Goal: Transaction & Acquisition: Purchase product/service

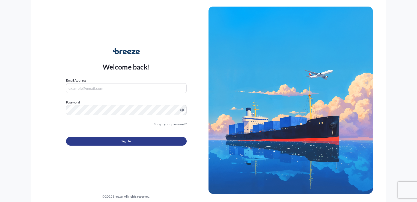
type input "[EMAIL_ADDRESS][DOMAIN_NAME]"
click at [134, 140] on button "Sign In" at bounding box center [126, 141] width 121 height 9
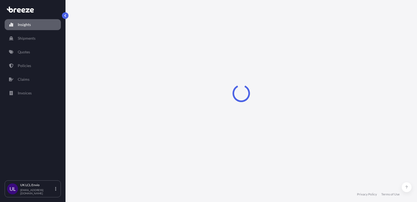
select select "2025"
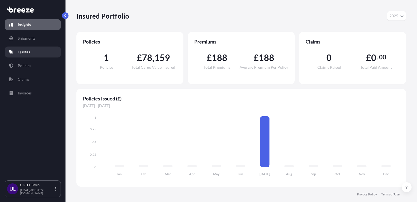
click at [43, 49] on link "Quotes" at bounding box center [33, 51] width 56 height 11
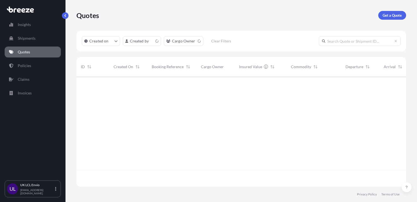
scroll to position [109, 326]
click at [390, 19] on link "Get a Quote" at bounding box center [393, 15] width 28 height 9
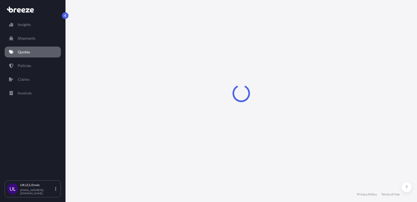
scroll to position [8, 0]
select select "Sea"
select select "1"
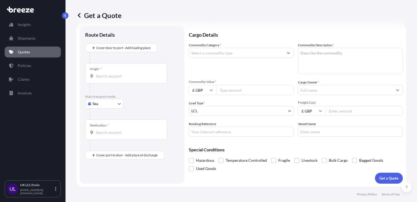
click at [203, 57] on div at bounding box center [241, 53] width 105 height 10
click at [199, 51] on input "Commodity Category *" at bounding box center [236, 53] width 95 height 10
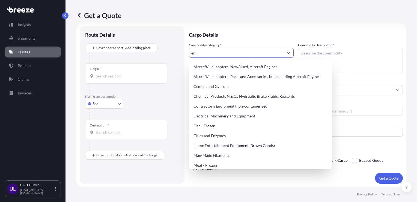
type input "e"
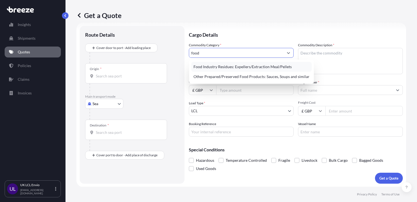
click at [219, 66] on div "Food Industry Residues: Expellers/Extraction Meal/Pellets" at bounding box center [251, 67] width 120 height 10
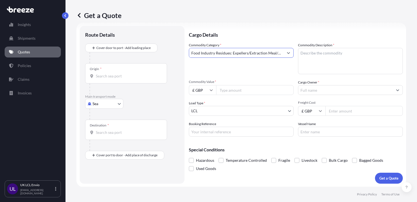
type input "Food Industry Residues: Expellers/Extraction Meal/Pellets"
click at [310, 62] on textarea "Commodity Description *" at bounding box center [350, 61] width 105 height 26
type textarea "e"
type textarea "ENERGY GELS"
click at [229, 89] on input "Commodity Value *" at bounding box center [255, 90] width 78 height 10
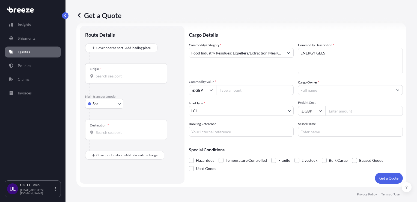
click at [295, 92] on div "Commodity Category * Food Industry Residues: Expellers/Extraction Meal/Pellets …" at bounding box center [296, 89] width 214 height 94
click at [307, 92] on input "Cargo Owner *" at bounding box center [346, 90] width 95 height 10
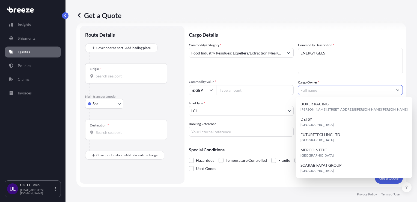
click at [254, 87] on input "Commodity Value *" at bounding box center [255, 90] width 78 height 10
click at [318, 91] on input "Cargo Owner *" at bounding box center [346, 90] width 95 height 10
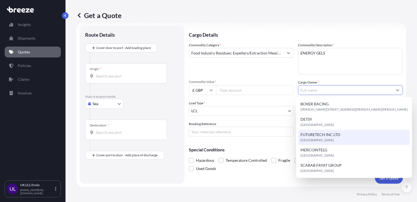
click at [247, 118] on div "Commodity Category * Food Industry Residues: Expellers/Extraction Meal/Pellets …" at bounding box center [296, 89] width 214 height 94
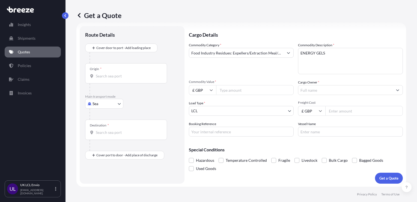
click at [231, 96] on div "Commodity Category * Food Industry Residues: Expellers/Extraction Meal/Pellets …" at bounding box center [296, 89] width 214 height 94
click at [227, 92] on input "Commodity Value *" at bounding box center [255, 90] width 78 height 10
type input "17"
click at [333, 111] on input "Freight Cost" at bounding box center [365, 111] width 78 height 10
type input "17877.86"
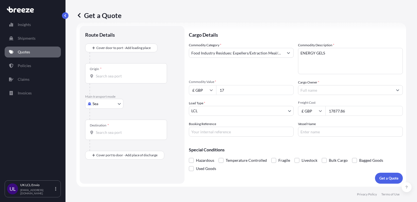
drag, startPoint x: 362, startPoint y: 114, endPoint x: 317, endPoint y: 117, distance: 45.4
click at [317, 117] on div "Commodity Category * Food Industry Residues: Expellers/Extraction Meal/Pellets …" at bounding box center [296, 89] width 214 height 94
click at [253, 86] on input "17" at bounding box center [255, 90] width 78 height 10
type input "17877.86"
click at [337, 109] on input "Freight Cost" at bounding box center [365, 111] width 78 height 10
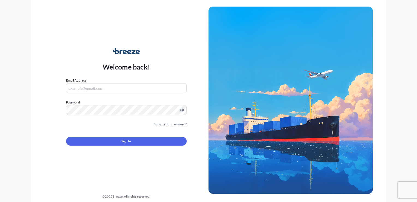
type input "[EMAIL_ADDRESS][DOMAIN_NAME]"
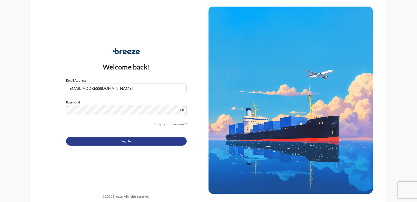
click at [149, 139] on button "Sign In" at bounding box center [126, 141] width 121 height 9
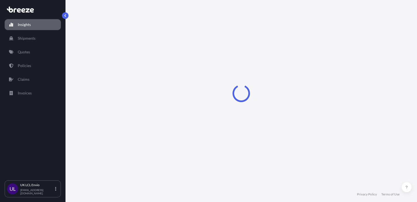
select select "2025"
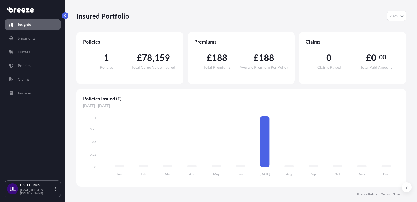
click at [31, 45] on div "Insights Shipments Quotes Policies Claims Invoices" at bounding box center [33, 97] width 56 height 166
click at [22, 40] on p "Shipments" at bounding box center [27, 38] width 18 height 5
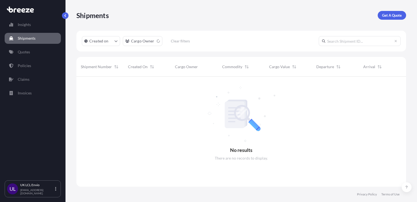
scroll to position [125, 326]
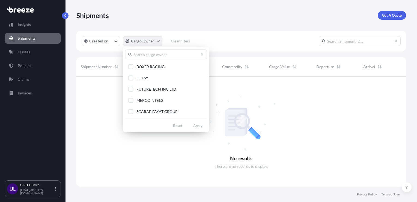
click at [157, 40] on html "Insights Shipments Quotes Policies Claims Invoices UL UK LCL Envio [EMAIL_ADDRE…" at bounding box center [208, 101] width 417 height 202
click at [142, 56] on input "text" at bounding box center [166, 54] width 82 height 10
click at [36, 54] on html "Insights Shipments Quotes Policies Claims Invoices UL UK LCL Envio [EMAIL_ADDRE…" at bounding box center [208, 101] width 417 height 202
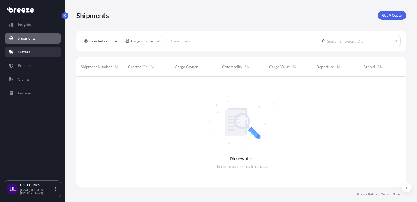
click at [41, 53] on link "Quotes" at bounding box center [33, 51] width 56 height 11
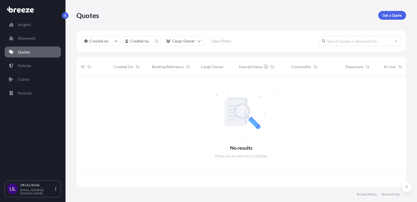
scroll to position [109, 326]
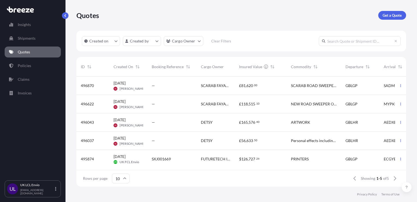
click at [25, 44] on div "Insights Shipments Quotes Policies Claims Invoices" at bounding box center [33, 97] width 56 height 166
click at [48, 40] on link "Shipments" at bounding box center [33, 38] width 56 height 11
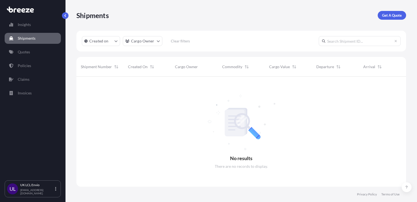
scroll to position [125, 326]
click at [395, 15] on p "Get A Quote" at bounding box center [392, 15] width 20 height 5
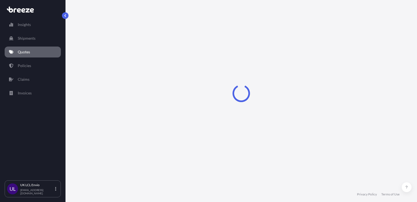
select select "Sea"
select select "1"
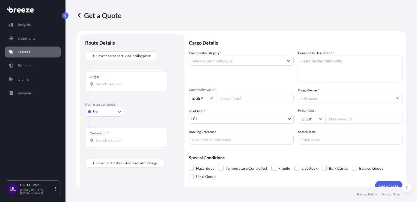
scroll to position [8, 0]
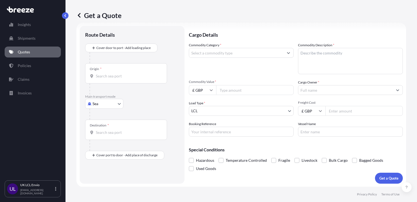
click at [216, 57] on input "Commodity Category *" at bounding box center [236, 53] width 95 height 10
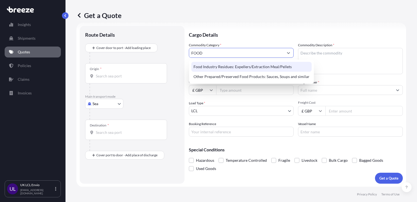
click at [231, 67] on div "Food Industry Residues: Expellers/Extraction Meal/Pellets" at bounding box center [251, 67] width 120 height 10
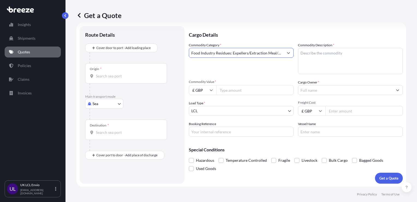
type input "Food Industry Residues: Expellers/Extraction Meal/Pellets"
click at [306, 53] on textarea "Commodity Description *" at bounding box center [350, 61] width 105 height 26
type textarea "ENERGY GELS"
click at [261, 93] on input "Commodity Value *" at bounding box center [255, 90] width 78 height 10
type input "17877.76"
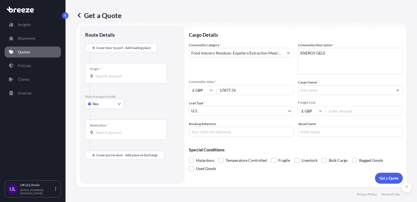
click at [330, 109] on input "Freight Cost" at bounding box center [365, 111] width 78 height 10
type input "365"
click at [254, 135] on input "Booking Reference" at bounding box center [241, 131] width 105 height 10
type input "SXJ001855"
click at [313, 94] on input "Cargo Owner *" at bounding box center [346, 90] width 95 height 10
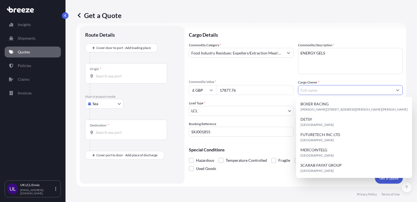
click at [393, 92] on button "Show suggestions" at bounding box center [398, 90] width 10 height 10
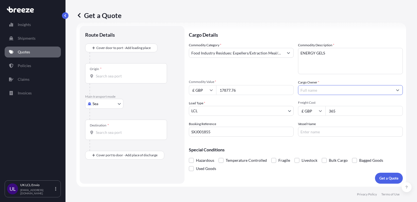
click at [344, 89] on input "Cargo Owner *" at bounding box center [346, 90] width 95 height 10
type input "D"
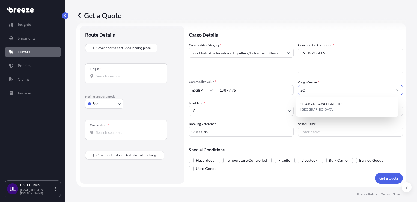
type input "SC"
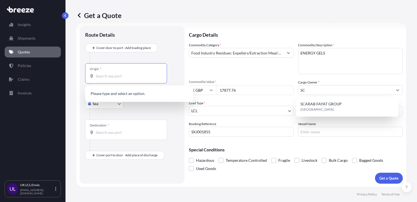
click at [127, 77] on input "Origin *" at bounding box center [128, 75] width 64 height 5
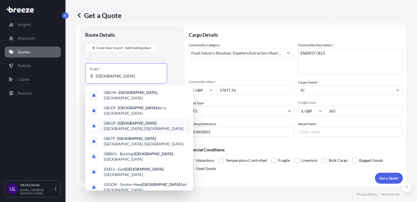
click at [133, 121] on span "GBLGP - [GEOGRAPHIC_DATA], [GEOGRAPHIC_DATA]" at bounding box center [146, 125] width 85 height 11
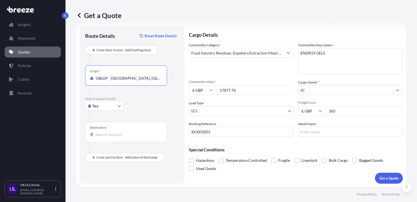
type input "GBLGP - [GEOGRAPHIC_DATA], [GEOGRAPHIC_DATA]"
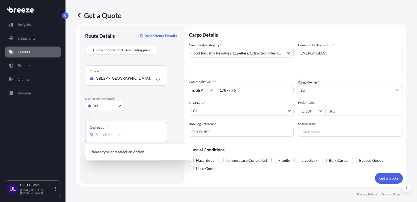
click at [104, 134] on input "Destination *" at bounding box center [128, 134] width 64 height 5
click at [120, 157] on div "PECLL - [GEOGRAPHIC_DATA] , [GEOGRAPHIC_DATA]" at bounding box center [139, 152] width 104 height 13
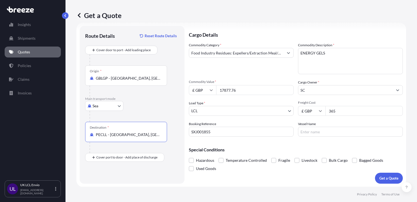
type input "PECLL - [GEOGRAPHIC_DATA], [GEOGRAPHIC_DATA]"
click at [119, 108] on body "10 options available. 0 options available. 1 option available. Insights Shipmen…" at bounding box center [208, 101] width 417 height 202
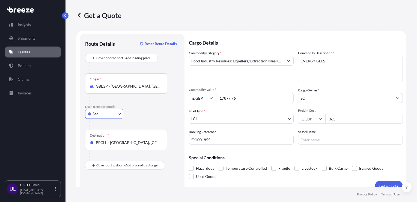
click at [309, 138] on input "Vessel Name" at bounding box center [350, 139] width 105 height 10
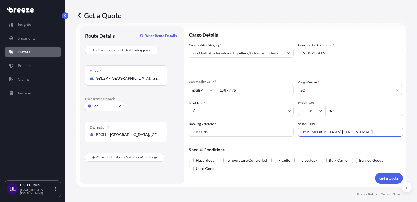
type input "CMA [MEDICAL_DATA] [PERSON_NAME]"
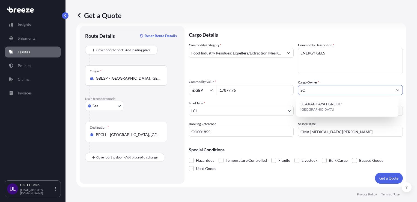
click at [321, 90] on input "SC" at bounding box center [346, 90] width 95 height 10
type input "S"
click at [341, 78] on div "Commodity Category * Food Industry Residues: Expellers/Extraction Meal/Pellets …" at bounding box center [296, 89] width 214 height 94
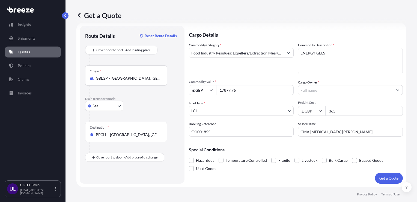
scroll to position [0, 0]
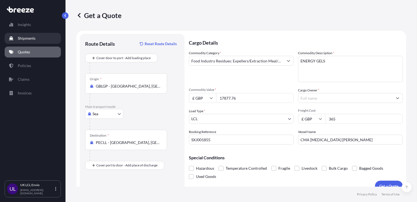
click at [37, 39] on link "Shipments" at bounding box center [33, 38] width 56 height 11
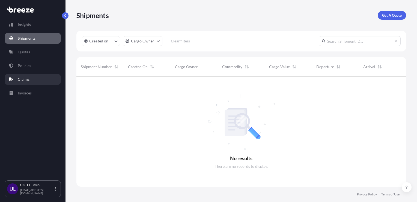
scroll to position [125, 326]
click at [23, 69] on link "Policies" at bounding box center [33, 65] width 56 height 11
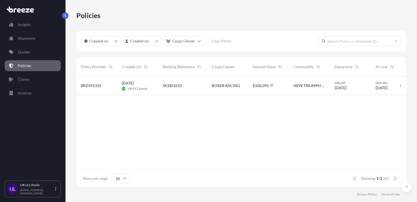
click at [171, 83] on span "SXJ001610" at bounding box center [172, 85] width 19 height 5
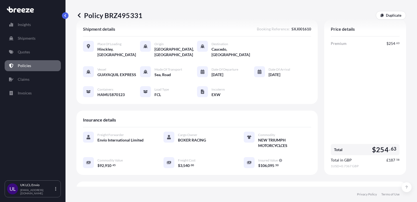
scroll to position [11, 0]
click at [37, 57] on div "Insights Shipments Quotes Policies Claims Invoices" at bounding box center [33, 97] width 56 height 166
click at [30, 52] on link "Quotes" at bounding box center [33, 51] width 56 height 11
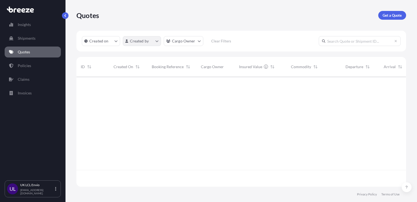
scroll to position [109, 326]
click at [393, 17] on p "Get a Quote" at bounding box center [392, 15] width 19 height 5
select select "Sea"
select select "1"
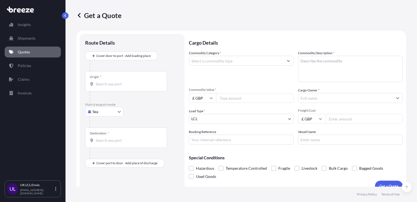
scroll to position [8, 0]
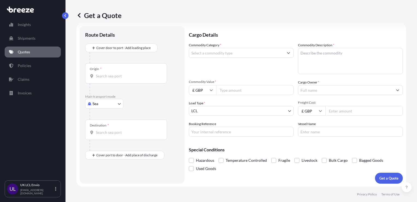
click at [124, 62] on div at bounding box center [135, 57] width 90 height 11
click at [122, 79] on div "Origin *" at bounding box center [126, 73] width 82 height 20
click at [122, 79] on input "Origin *" at bounding box center [128, 75] width 64 height 5
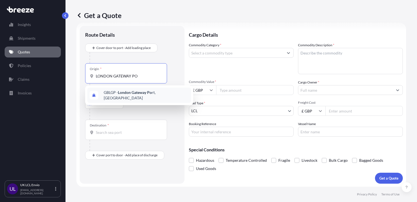
click at [117, 98] on div "GBLGP - [GEOGRAPHIC_DATA], [GEOGRAPHIC_DATA]" at bounding box center [139, 94] width 104 height 15
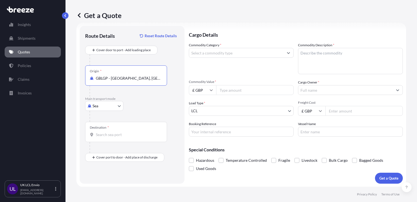
type input "GBLGP - [GEOGRAPHIC_DATA], [GEOGRAPHIC_DATA]"
click at [117, 135] on input "Destination *" at bounding box center [128, 134] width 64 height 5
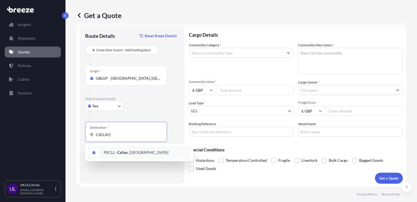
click at [116, 151] on span "PECLL - [GEOGRAPHIC_DATA] , [GEOGRAPHIC_DATA]" at bounding box center [136, 151] width 65 height 5
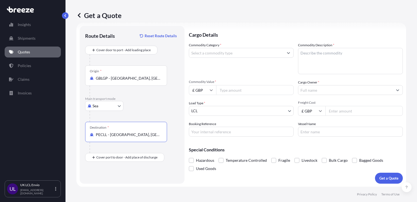
type input "PECLL - [GEOGRAPHIC_DATA], [GEOGRAPHIC_DATA]"
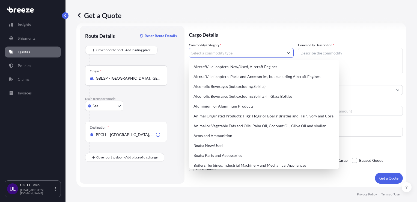
click at [207, 57] on input "Commodity Category *" at bounding box center [236, 53] width 95 height 10
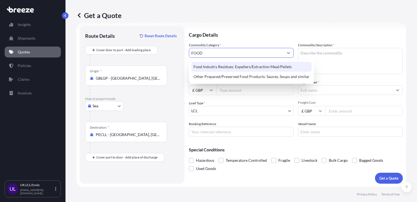
click at [223, 66] on div "Food Industry Residues: Expellers/Extraction Meal/Pellets" at bounding box center [251, 67] width 120 height 10
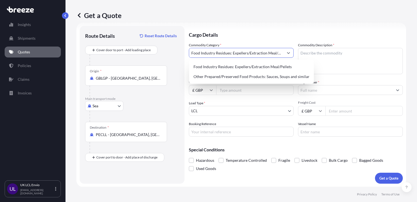
type input "Food Industry Residues: Expellers/Extraction Meal/Pellets"
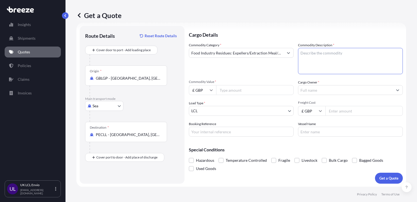
click at [316, 52] on textarea "Commodity Description *" at bounding box center [350, 61] width 105 height 26
type textarea "ENERGY GELS"
click at [241, 89] on input "Commodity Value *" at bounding box center [255, 90] width 78 height 10
type input "17877.76"
click at [335, 107] on input "Freight Cost" at bounding box center [365, 111] width 78 height 10
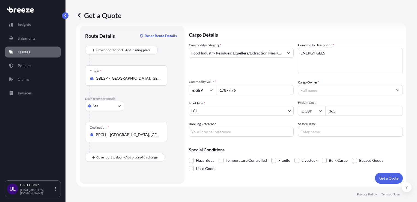
type input "365"
click at [258, 133] on input "Booking Reference" at bounding box center [241, 131] width 105 height 10
type input "SXJ001855"
type input "CMA [MEDICAL_DATA] [PERSON_NAME]"
click at [380, 175] on p "Get a Quote" at bounding box center [389, 177] width 19 height 5
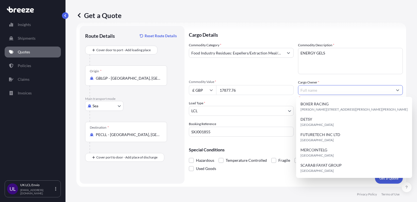
click at [320, 92] on input "Cargo Owner *" at bounding box center [346, 90] width 95 height 10
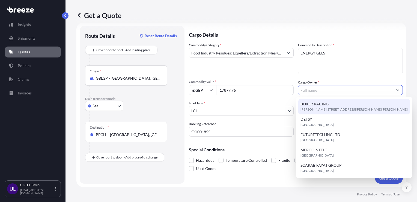
click at [309, 92] on input "Cargo Owner *" at bounding box center [346, 90] width 95 height 10
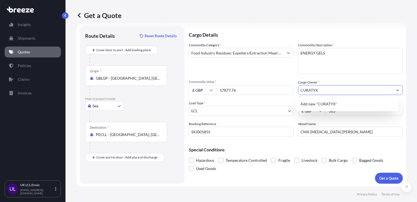
click at [318, 100] on div "Add new "CURATYX"" at bounding box center [348, 104] width 98 height 10
click at [320, 92] on input "CURATYX" at bounding box center [346, 90] width 95 height 10
click at [316, 87] on input "CURATYX" at bounding box center [346, 90] width 95 height 10
click at [318, 105] on span "Add new "CURATYX "" at bounding box center [319, 103] width 37 height 5
click at [396, 102] on span "Freight Cost" at bounding box center [350, 102] width 105 height 4
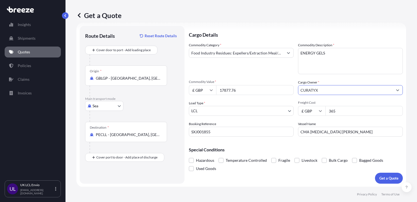
click at [396, 106] on input "365" at bounding box center [365, 111] width 78 height 10
click at [350, 92] on input "CURATYX" at bounding box center [346, 90] width 95 height 10
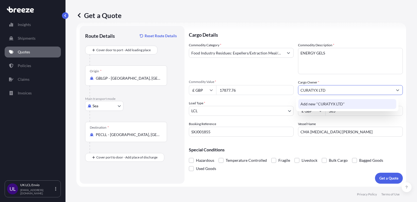
click at [320, 103] on span "Add new "CURATYX LTD"" at bounding box center [323, 103] width 44 height 5
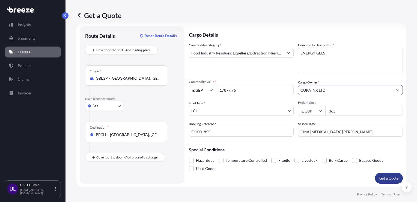
type input "CURATYX LTD"
click at [387, 178] on p "Get a Quote" at bounding box center [389, 177] width 19 height 5
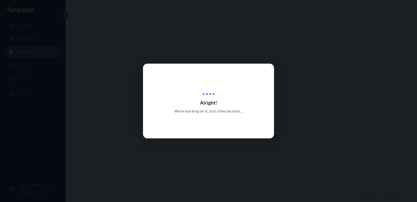
select select "Sea"
select select "1"
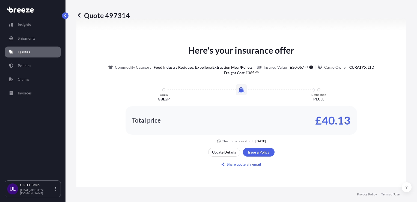
scroll to position [246, 0]
click at [228, 149] on button "Update Details" at bounding box center [224, 152] width 32 height 9
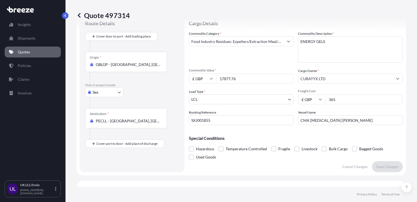
scroll to position [9, 0]
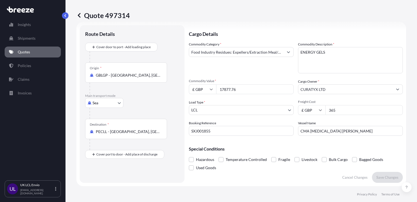
click at [335, 112] on input "365" at bounding box center [365, 110] width 78 height 10
click at [394, 109] on input "366" at bounding box center [365, 110] width 78 height 10
type input "365"
click at [394, 111] on input "365" at bounding box center [365, 110] width 78 height 10
click at [280, 51] on input "Food Industry Residues: Expellers/Extraction Meal/Pellets" at bounding box center [236, 52] width 95 height 10
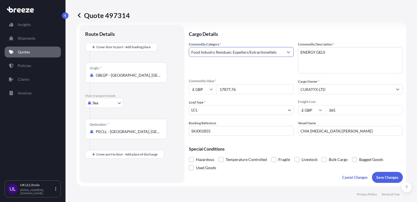
scroll to position [0, 0]
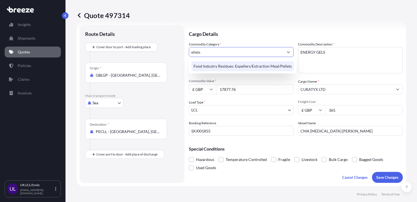
drag, startPoint x: 275, startPoint y: 56, endPoint x: 199, endPoint y: 64, distance: 77.1
click at [199, 64] on body "0 options available. 1 option available. 0 options available. 1 option availabl…" at bounding box center [208, 101] width 417 height 202
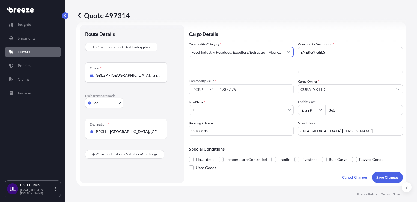
drag, startPoint x: 258, startPoint y: 51, endPoint x: 154, endPoint y: 62, distance: 104.7
click at [154, 62] on form "Route Details Cover door to port - Add loading place Place of loading Road Road…" at bounding box center [241, 104] width 330 height 164
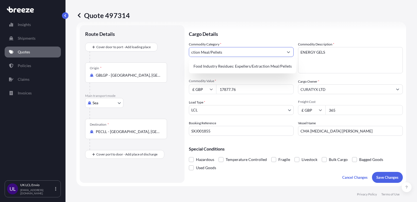
drag, startPoint x: 240, startPoint y: 53, endPoint x: 174, endPoint y: 57, distance: 66.3
click at [174, 57] on form "Route Details Cover door to port - Add loading place Place of loading Road Road…" at bounding box center [241, 104] width 330 height 164
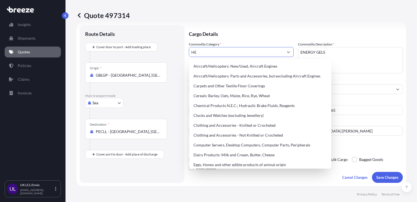
type input "H"
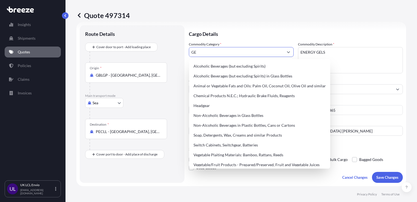
type input "G"
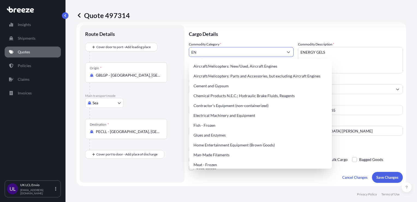
type input "E"
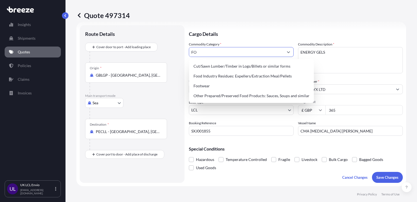
type input "F"
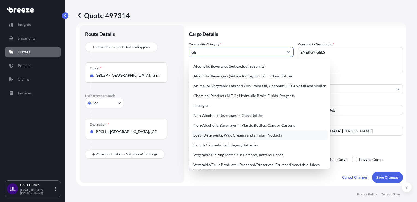
type input "G"
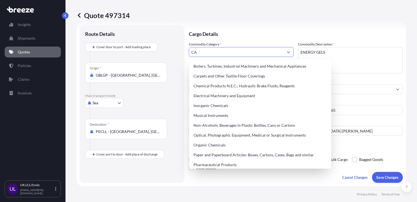
type input "C"
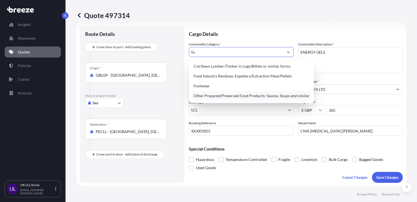
type input "f"
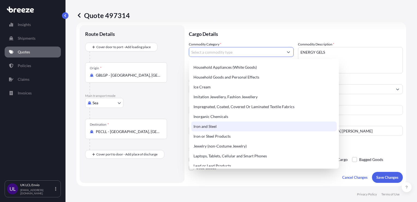
scroll to position [572, 0]
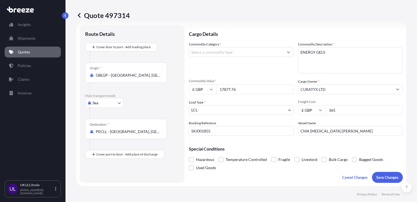
click at [222, 178] on div "Cargo Details Commodity Category * Commodity Description * ENERGY GELS Commodit…" at bounding box center [296, 103] width 214 height 157
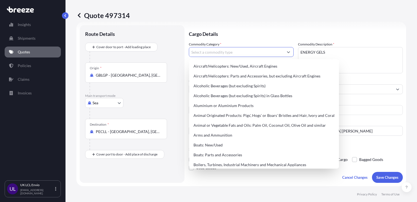
click at [221, 54] on input "Commodity Category *" at bounding box center [236, 52] width 95 height 10
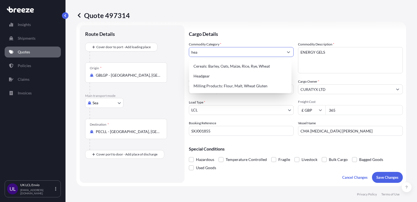
scroll to position [0, 0]
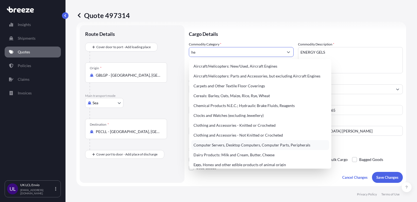
type input "h"
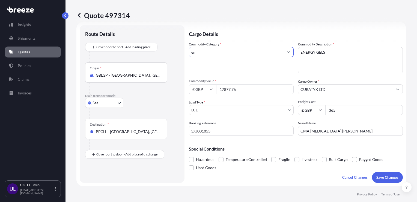
type input "e"
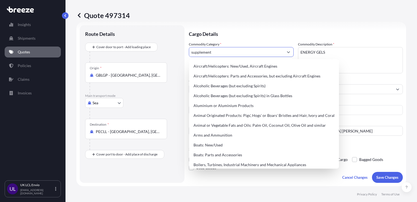
click at [287, 50] on icon "Show suggestions" at bounding box center [288, 51] width 3 height 3
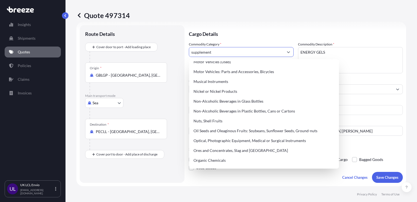
scroll to position [807, 0]
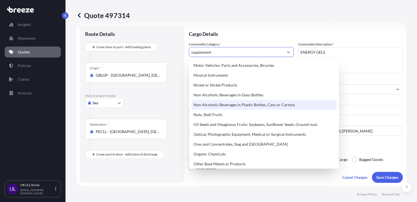
click at [269, 106] on div "Non-Alcoholic Beverages in Plastic Bottles, Cans or Cartons" at bounding box center [264, 105] width 146 height 10
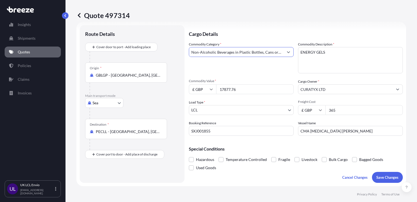
type input "Non-Alcoholic Beverages in Plastic Bottles, Cans or Cartons"
click at [335, 52] on textarea "ENERGY GELS" at bounding box center [350, 60] width 105 height 26
type textarea "ENERGY GELS, SUPPLEMENTS, PROTEIN BARS"
click at [385, 177] on p "Save Changes" at bounding box center [388, 176] width 22 height 5
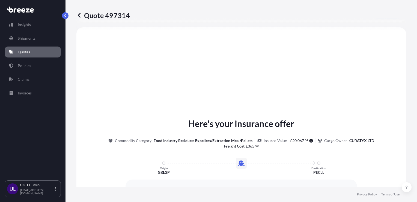
select select "Sea"
select select "1"
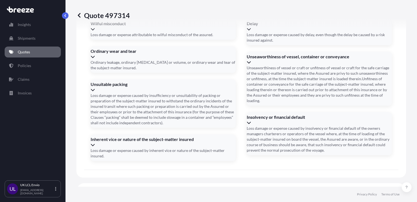
scroll to position [682, 0]
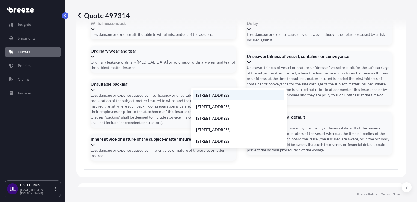
click at [224, 97] on li "[STREET_ADDRESS]" at bounding box center [239, 95] width 92 height 10
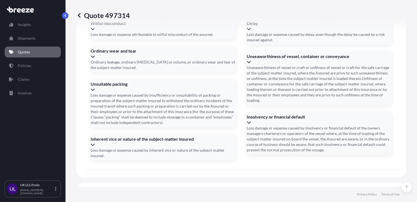
type input "[STREET_ADDRESS]"
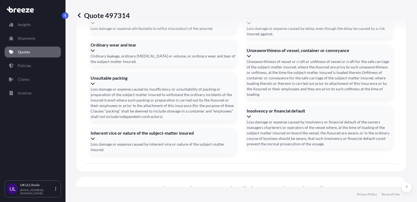
scroll to position [682, 0]
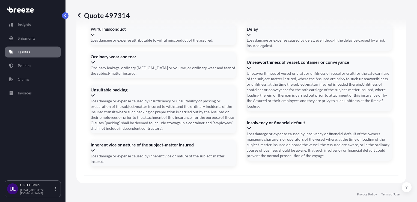
scroll to position [687, 0]
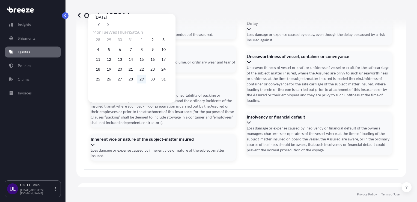
click at [146, 83] on button "29" at bounding box center [141, 79] width 9 height 9
type input "[DATE]"
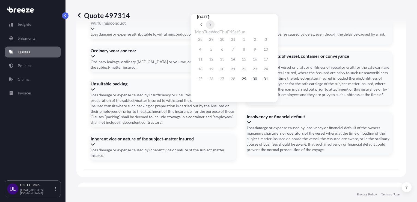
click at [215, 20] on button at bounding box center [210, 24] width 9 height 9
click at [237, 40] on button "2" at bounding box center [233, 39] width 9 height 9
type input "[DATE]"
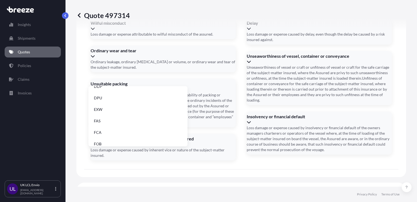
scroll to position [56, 0]
click at [149, 114] on li "EXW" at bounding box center [138, 118] width 95 height 10
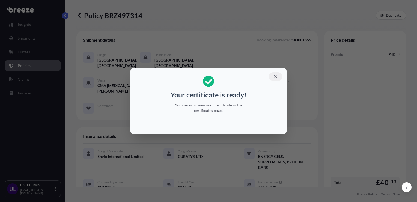
click at [276, 78] on icon "button" at bounding box center [275, 76] width 5 height 5
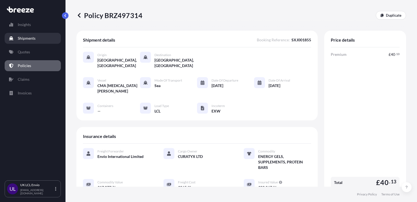
click at [35, 37] on p "Shipments" at bounding box center [27, 38] width 18 height 5
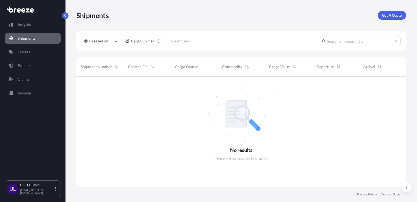
scroll to position [125, 326]
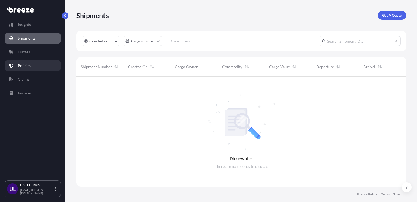
click at [35, 64] on link "Policies" at bounding box center [33, 65] width 56 height 11
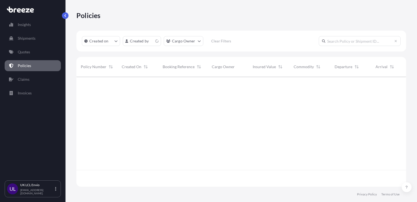
scroll to position [109, 326]
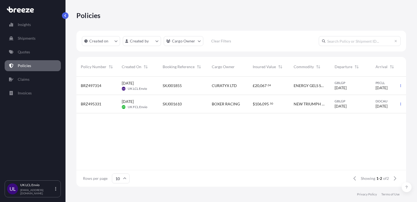
click at [134, 85] on span "[DATE]" at bounding box center [128, 82] width 12 height 5
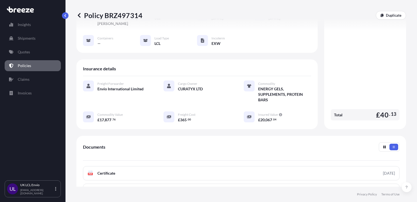
scroll to position [137, 0]
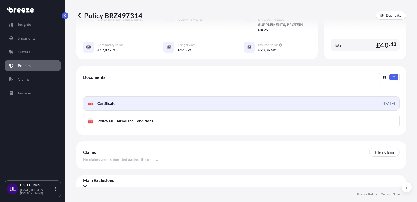
click at [309, 97] on link "PDF Certificate [DATE]" at bounding box center [241, 103] width 317 height 14
